Goal: Find specific page/section: Find specific page/section

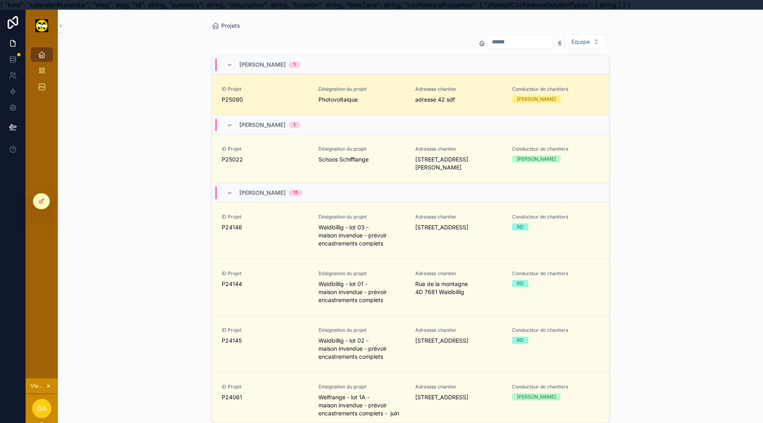
scroll to position [18, 8]
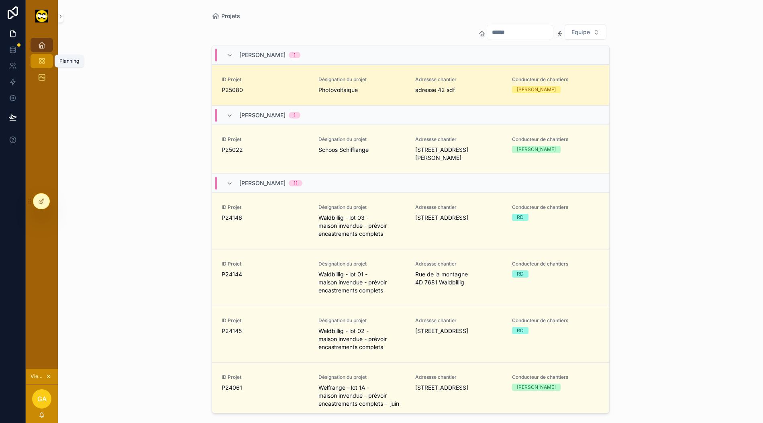
click at [38, 57] on icon "scrollable content" at bounding box center [42, 61] width 8 height 8
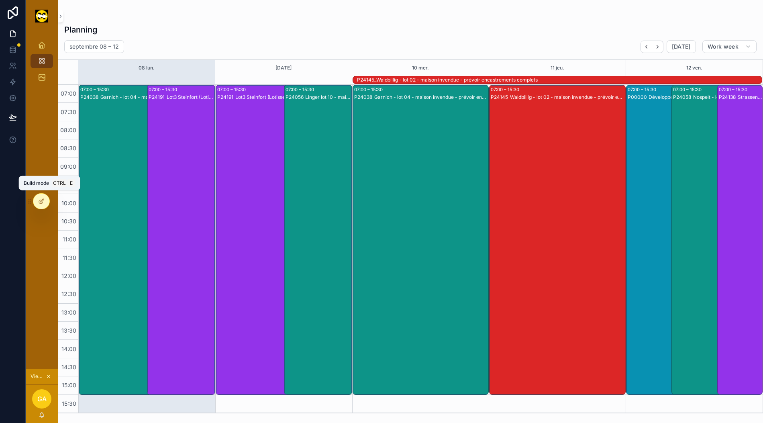
click at [38, 203] on div at bounding box center [41, 201] width 16 height 15
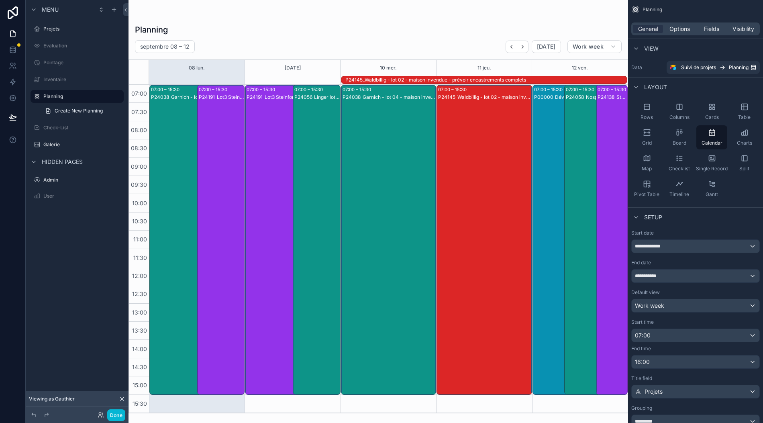
scroll to position [0, 8]
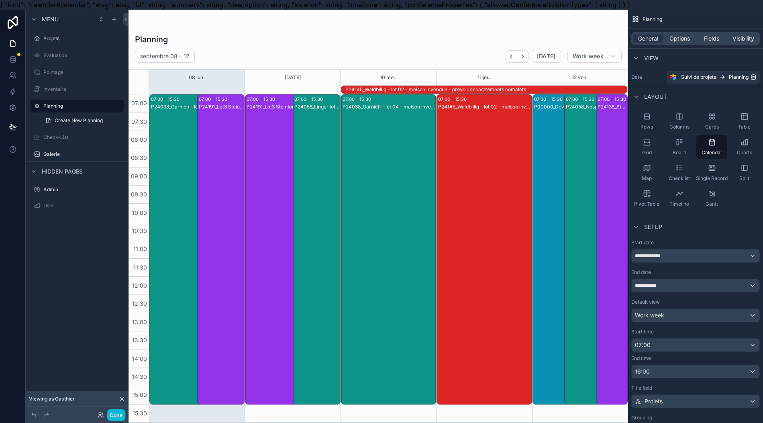
click at [412, 88] on div "P24145_Waldbillig - lot 02 - maison invendue - prévoir encastrements complets" at bounding box center [487, 89] width 282 height 6
click at [413, 88] on div "P24145_Waldbillig - lot 02 - maison invendue - prévoir encastrements complets" at bounding box center [487, 89] width 282 height 6
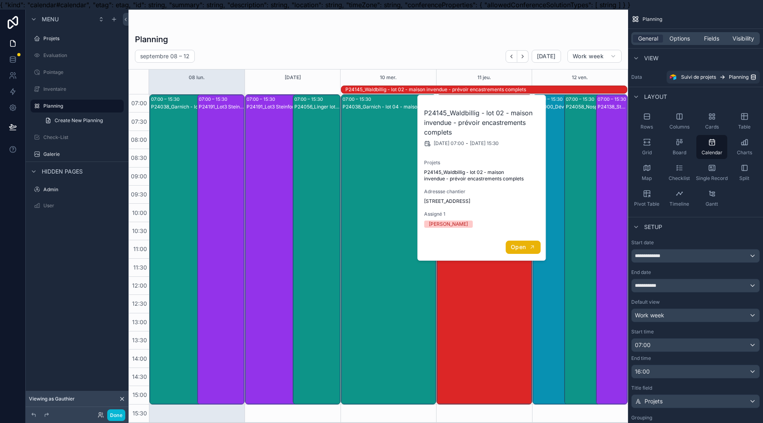
click at [524, 248] on span "Open" at bounding box center [518, 246] width 15 height 7
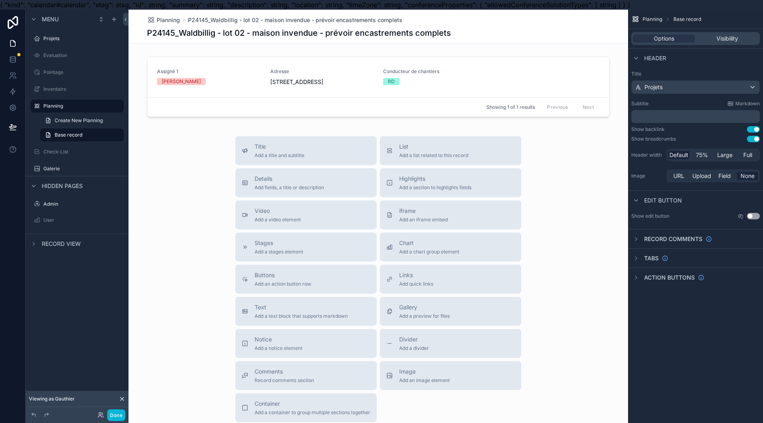
click at [435, 99] on div "Showing 1 of 1 results Previous Next" at bounding box center [378, 106] width 462 height 19
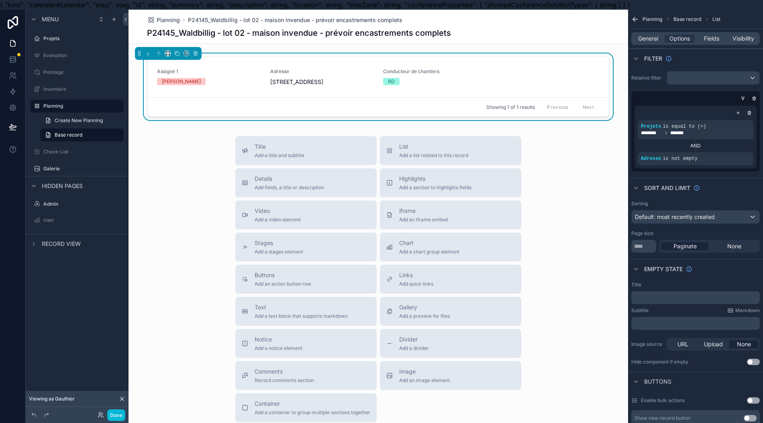
click at [434, 100] on div "Showing 1 of 1 results Previous Next" at bounding box center [378, 106] width 462 height 19
click at [435, 100] on div "Showing 1 of 1 results Previous Next" at bounding box center [378, 106] width 462 height 19
click at [436, 99] on div "Showing 1 of 1 results Previous Next" at bounding box center [378, 106] width 462 height 19
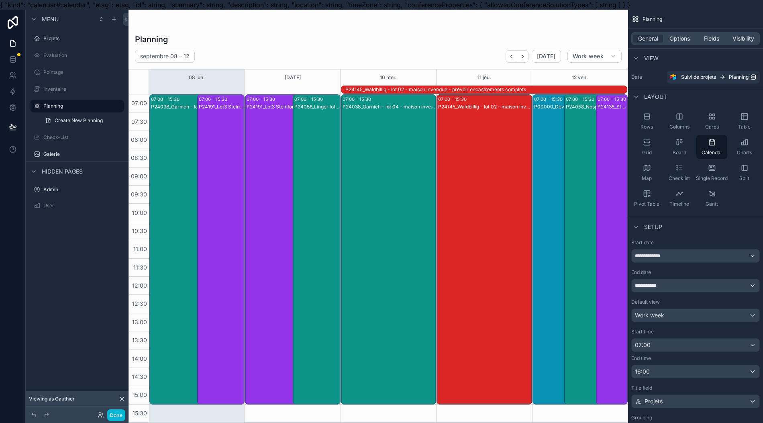
drag, startPoint x: 435, startPoint y: 87, endPoint x: 422, endPoint y: 112, distance: 28.6
click at [423, 112] on div "P24038_Garnich - lot 04 - maison invendue - prévoir encastrements complets - fi…" at bounding box center [389, 257] width 93 height 309
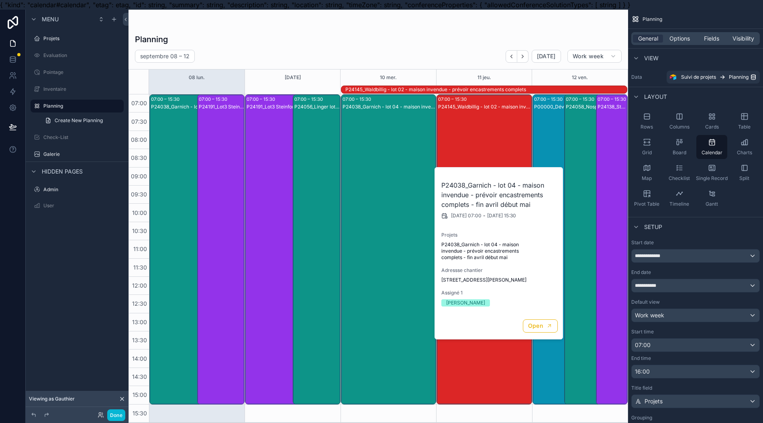
click at [424, 87] on div "P24145_Waldbillig - lot 02 - maison invendue - prévoir encastrements complets" at bounding box center [487, 89] width 282 height 6
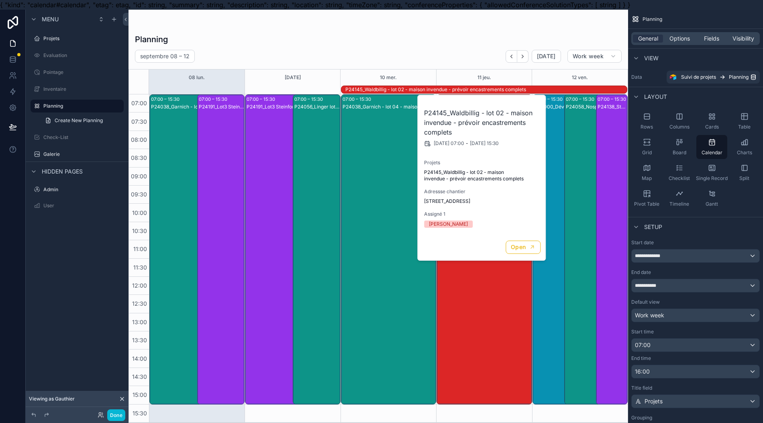
click at [425, 86] on div "P24145_Waldbillig - lot 02 - maison invendue - prévoir encastrements complets" at bounding box center [487, 89] width 282 height 6
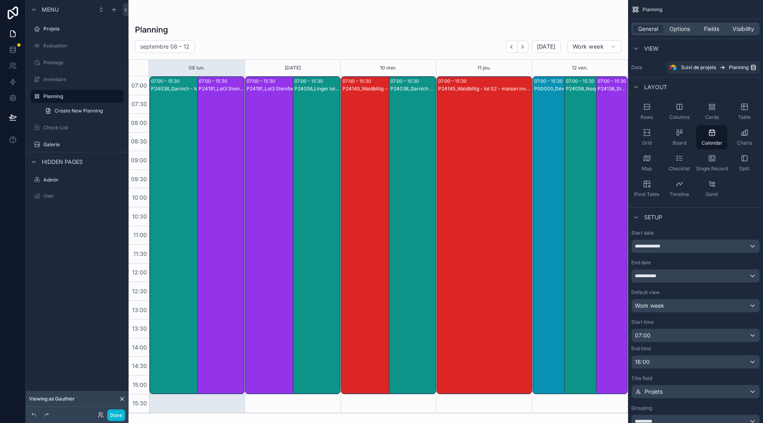
scroll to position [18, 8]
drag, startPoint x: 309, startPoint y: 143, endPoint x: 279, endPoint y: 153, distance: 31.1
click at [274, 158] on div "07:00 – 15:30 P24191_Lot3 Steinfort (Lotissement Linden) 07:00 – 15:30 P24056_L…" at bounding box center [293, 244] width 96 height 337
drag, startPoint x: 300, startPoint y: 148, endPoint x: 302, endPoint y: 162, distance: 14.6
click at [302, 163] on div "P24056_Linger lot 10 - maison invendue" at bounding box center [316, 243] width 45 height 316
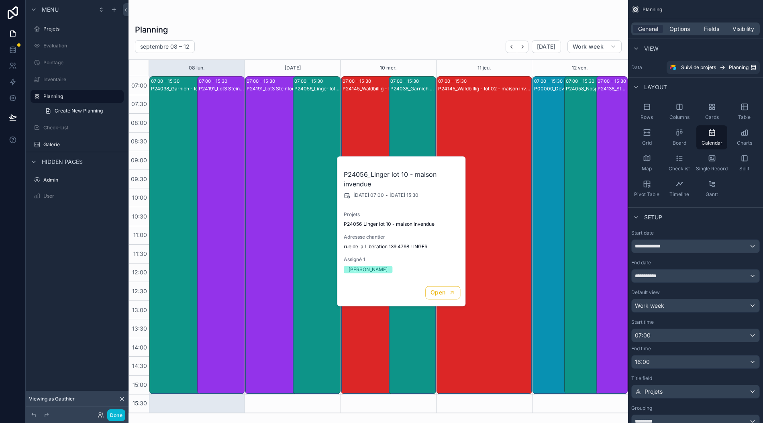
click at [303, 160] on div "P24056_Linger lot 10 - maison invendue" at bounding box center [316, 243] width 45 height 316
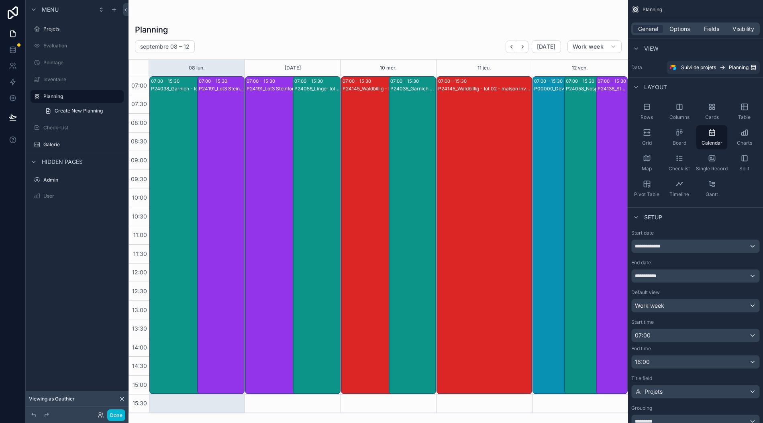
click at [303, 159] on div "P24056_Linger lot 10 - maison invendue" at bounding box center [316, 243] width 45 height 316
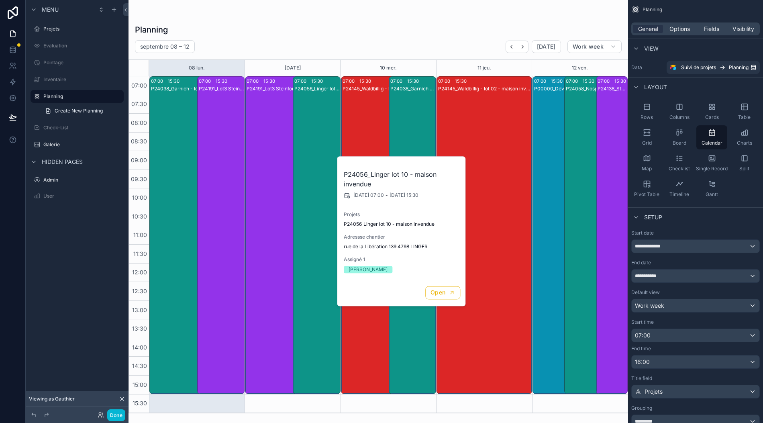
click at [352, 134] on div "P24145_Waldbillig - lot 02 - maison invendue - prévoir encastrements complets" at bounding box center [382, 243] width 79 height 316
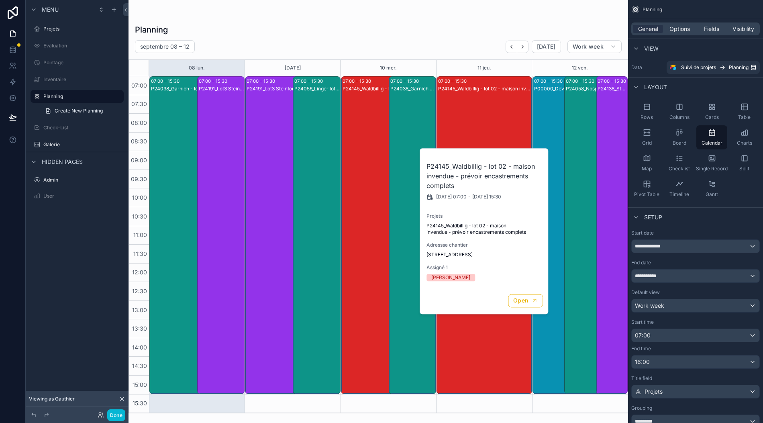
drag, startPoint x: 552, startPoint y: 104, endPoint x: 546, endPoint y: 102, distance: 6.4
click at [549, 104] on div "P00000_Développement application" at bounding box center [560, 243] width 52 height 316
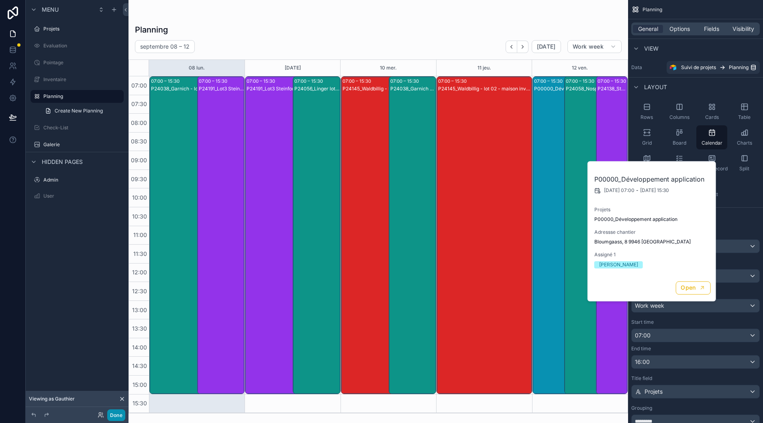
click at [117, 413] on button "Done" at bounding box center [116, 415] width 18 height 12
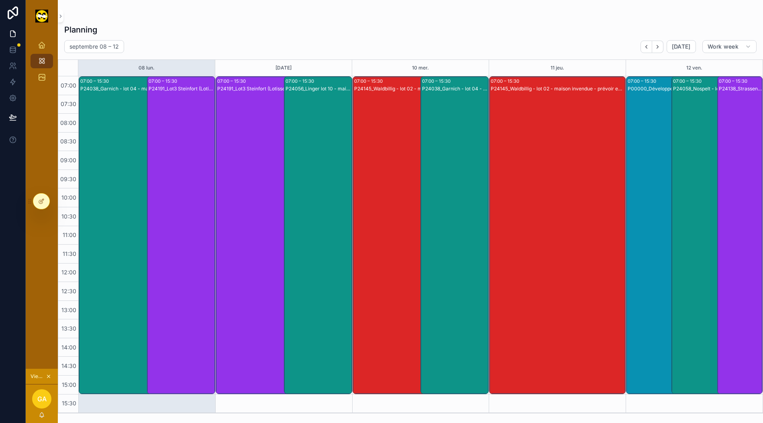
click at [45, 199] on div at bounding box center [41, 201] width 16 height 15
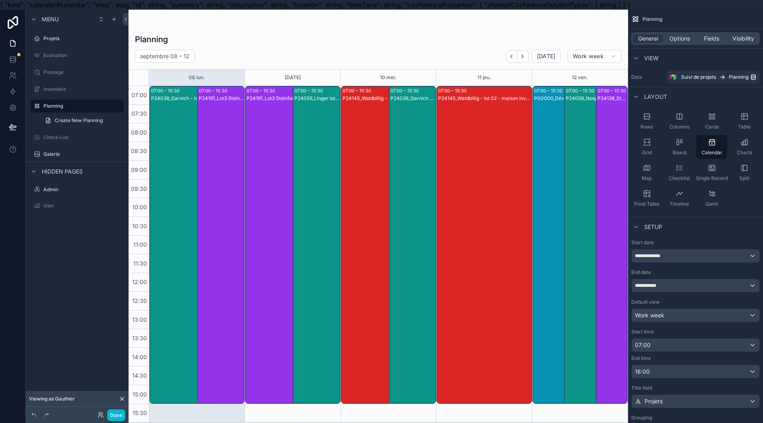
scroll to position [0, 8]
